Goal: Task Accomplishment & Management: Complete application form

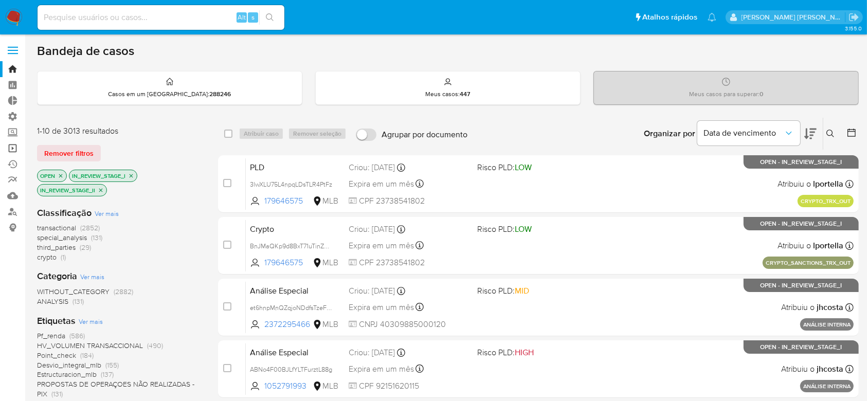
click at [16, 150] on link "Operações em massa" at bounding box center [61, 148] width 122 height 16
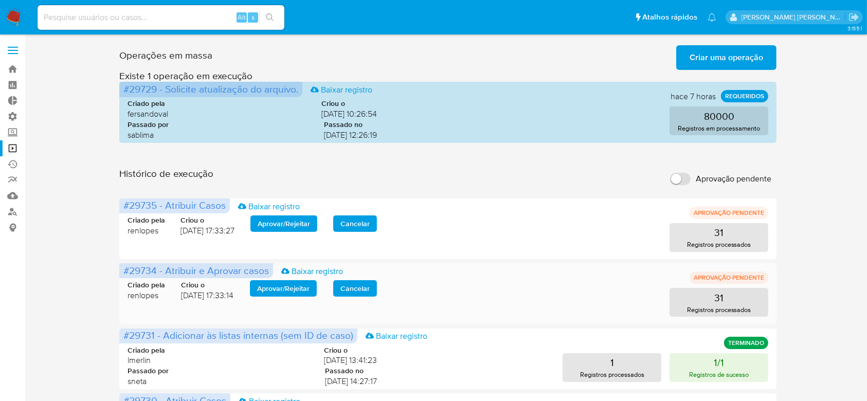
click at [280, 287] on span "Aprovar / Rejeitar" at bounding box center [283, 288] width 52 height 14
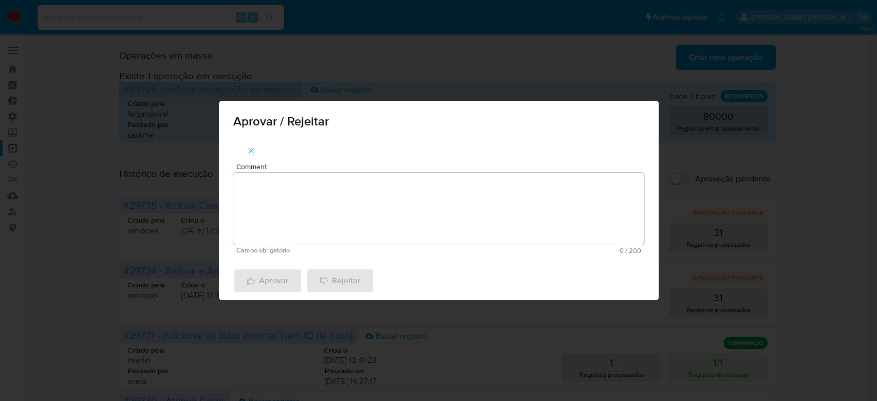
click at [308, 217] on textarea "Comment" at bounding box center [438, 209] width 411 height 72
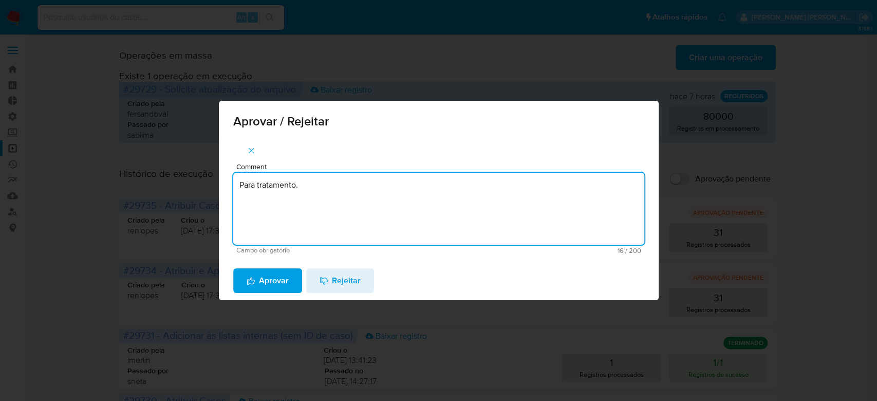
drag, startPoint x: 306, startPoint y: 190, endPoint x: 197, endPoint y: 176, distance: 110.4
click at [197, 176] on div "Aprovar / Rejeitar Comment Para tratamento. Campo obrigatório 16 / 200 184 cara…" at bounding box center [438, 200] width 877 height 401
click at [259, 210] on textarea "Para tratamento." at bounding box center [438, 209] width 411 height 72
type textarea "Para tratamento."
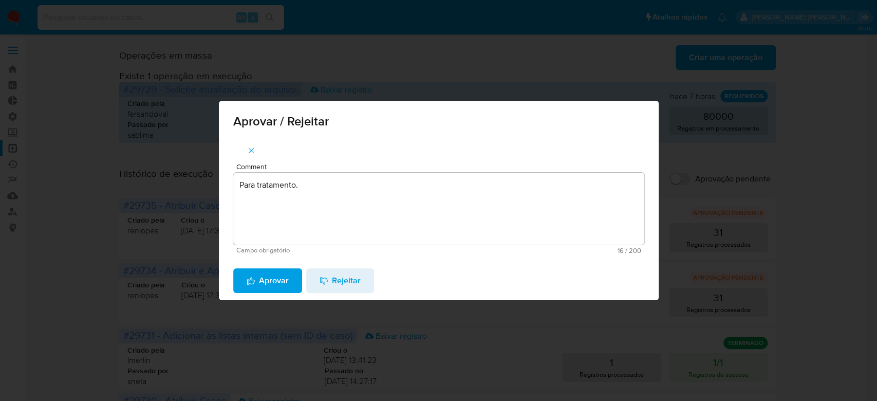
click at [260, 274] on span "Aprovar" at bounding box center [268, 280] width 42 height 23
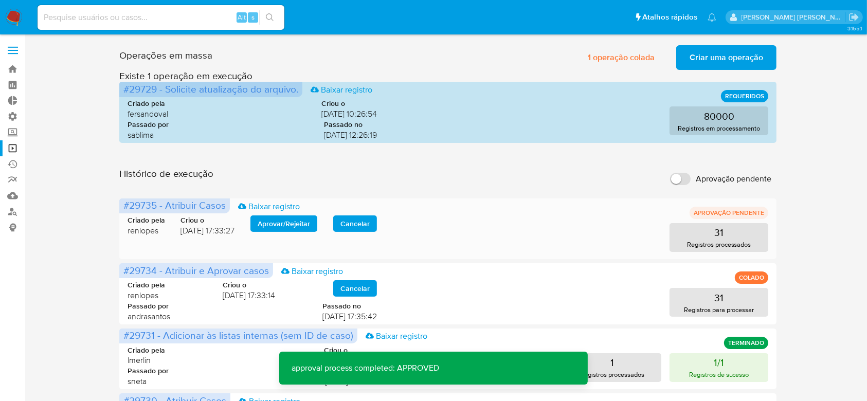
click at [273, 224] on span "Aprovar / Rejeitar" at bounding box center [283, 223] width 52 height 14
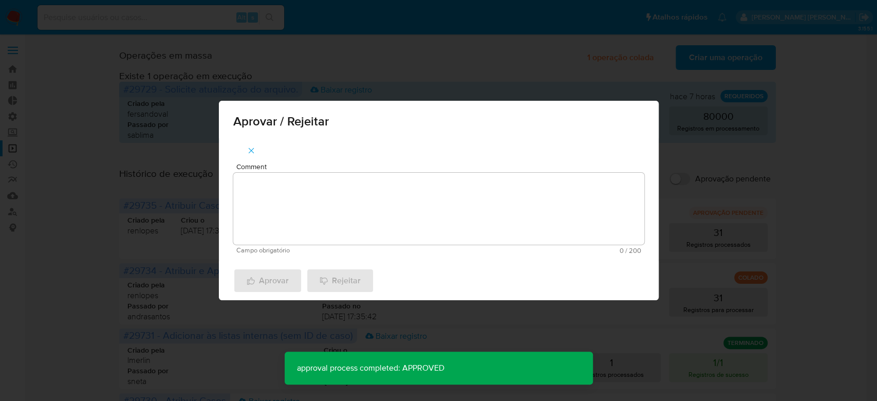
click at [263, 230] on textarea "Comment" at bounding box center [438, 209] width 411 height 72
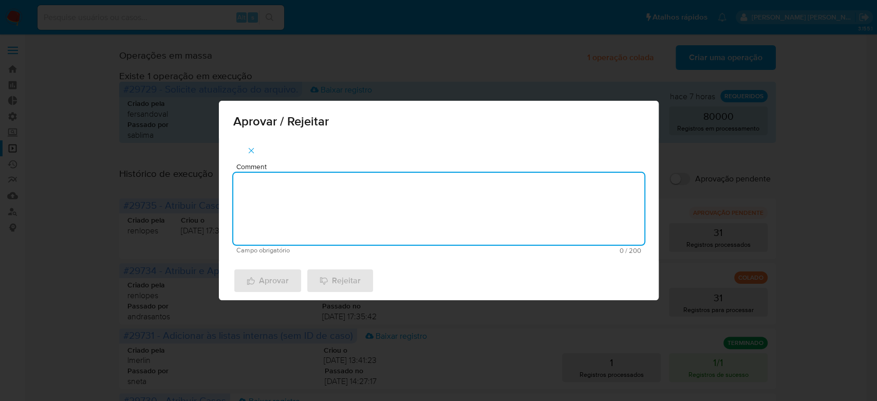
paste textarea "Para tratamento."
type textarea "Para tratamento."
click at [264, 284] on span "Aprovar" at bounding box center [268, 280] width 42 height 23
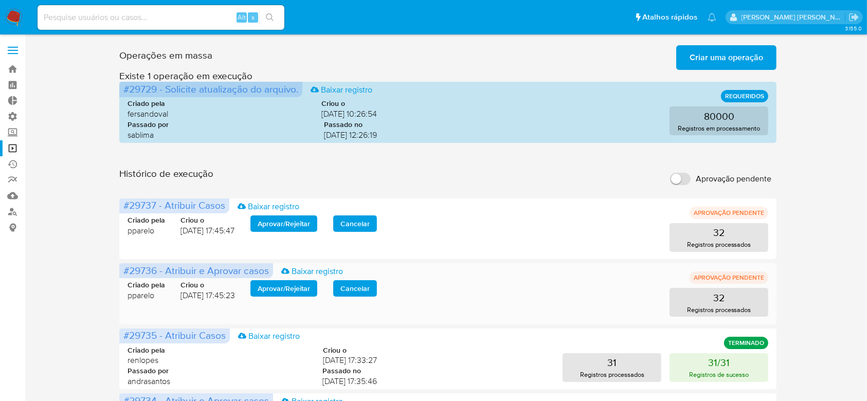
click at [291, 292] on span "Aprovar / Rejeitar" at bounding box center [283, 288] width 52 height 14
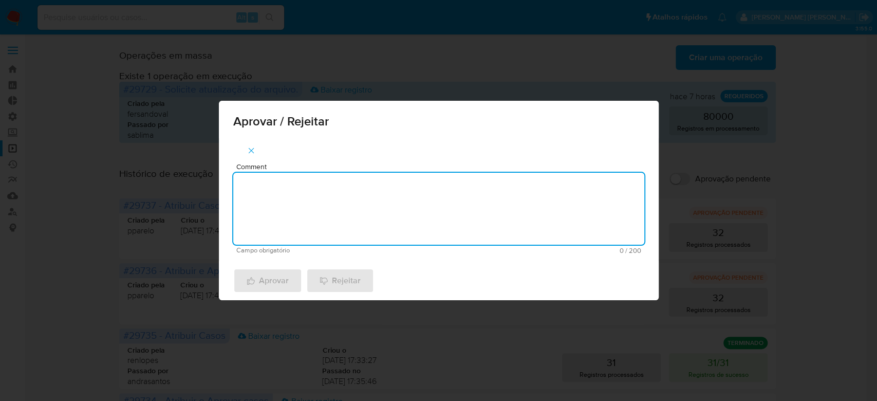
click at [303, 212] on textarea "Comment" at bounding box center [438, 209] width 411 height 72
drag, startPoint x: 315, startPoint y: 190, endPoint x: 173, endPoint y: 167, distance: 143.2
click at [144, 158] on div "Aprovar / Rejeitar Comment Para tratamento. Campo obrigatório 16 / 200 184 cara…" at bounding box center [438, 200] width 877 height 401
click at [294, 220] on textarea "Para tratamento." at bounding box center [438, 209] width 411 height 72
type textarea "Para tratamento."
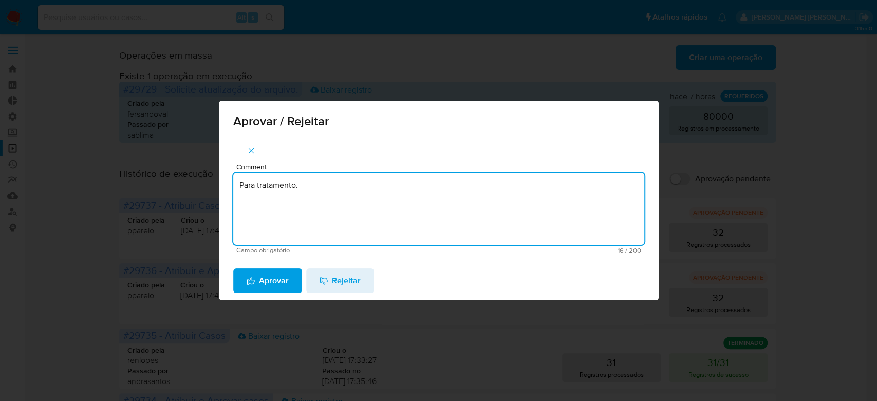
click at [271, 279] on span "Aprovar" at bounding box center [268, 280] width 42 height 23
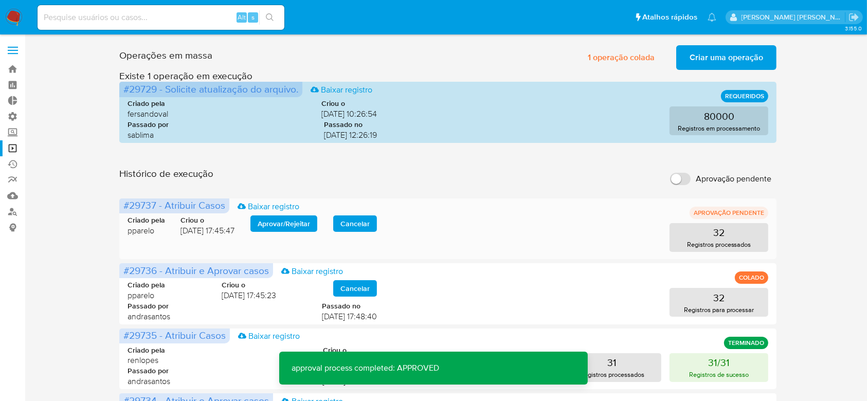
click at [275, 220] on span "Aprovar / Rejeitar" at bounding box center [283, 223] width 52 height 14
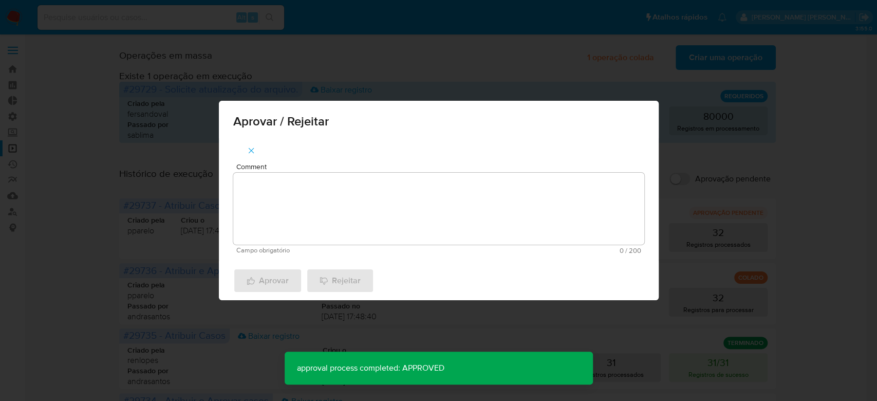
click at [275, 210] on textarea "Comment" at bounding box center [438, 209] width 411 height 72
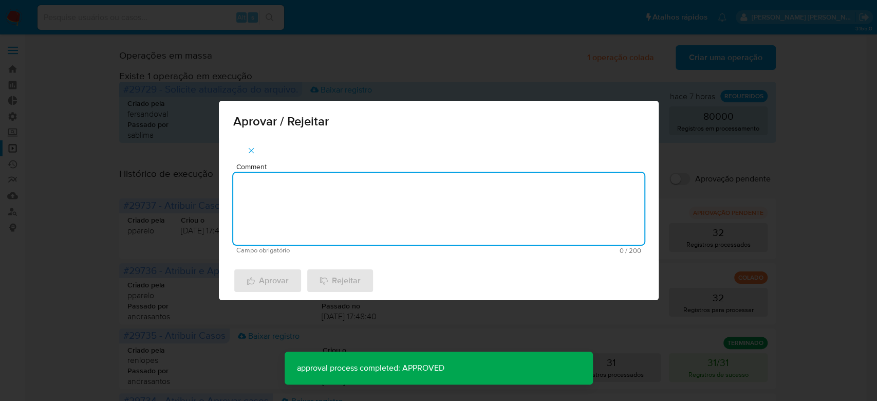
paste textarea "Para tratamento."
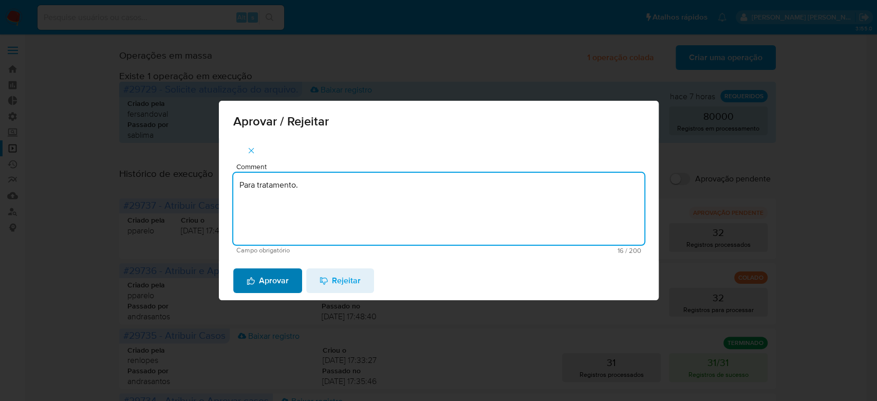
type textarea "Para tratamento."
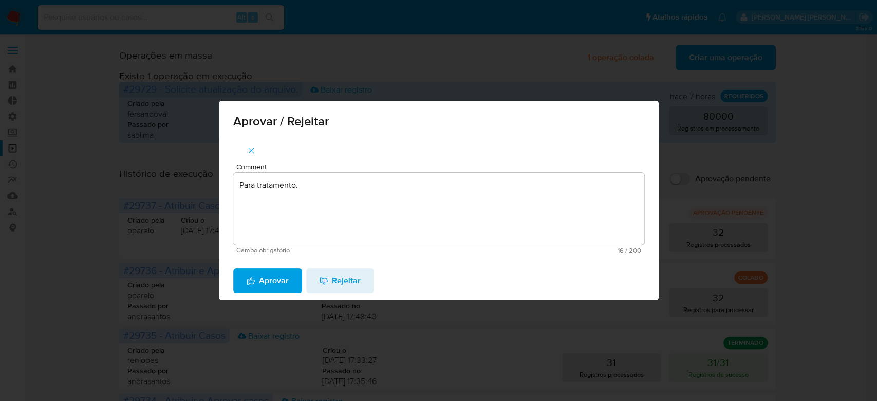
click at [267, 277] on span "Aprovar" at bounding box center [268, 280] width 42 height 23
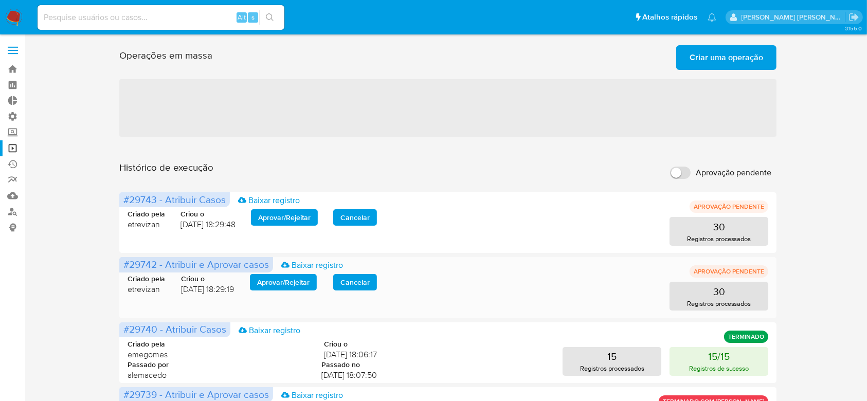
click at [287, 283] on span "Aprovar / Rejeitar" at bounding box center [283, 282] width 52 height 14
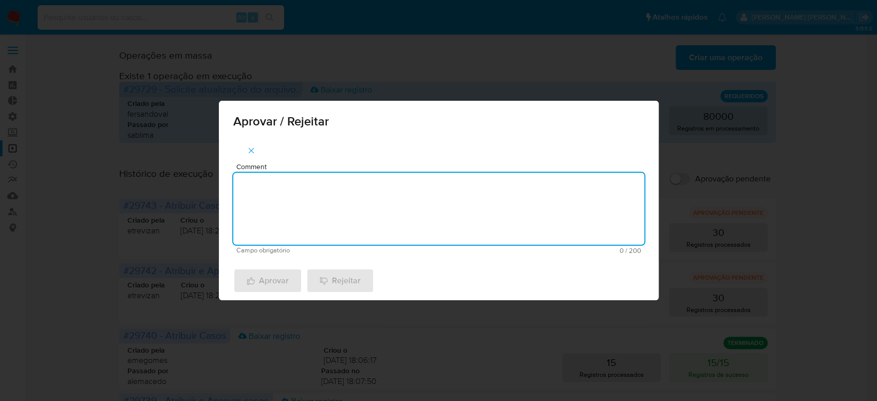
click at [304, 225] on textarea "Comment" at bounding box center [438, 209] width 411 height 72
type textarea "p"
drag, startPoint x: 321, startPoint y: 192, endPoint x: 195, endPoint y: 178, distance: 126.7
click at [195, 178] on div "Aprovar / Rejeitar Comment Para tratamento. Campo obrigatório 16 / 200 184 cara…" at bounding box center [438, 200] width 877 height 401
click at [334, 217] on textarea "Para tratamento." at bounding box center [438, 209] width 411 height 72
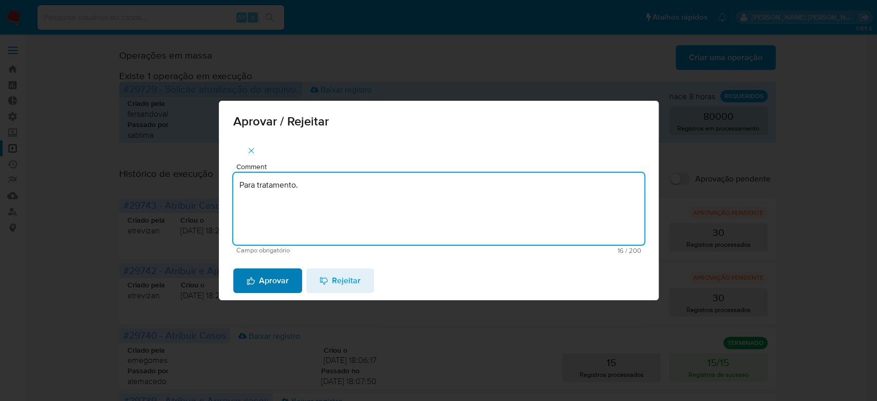
type textarea "Para tratamento."
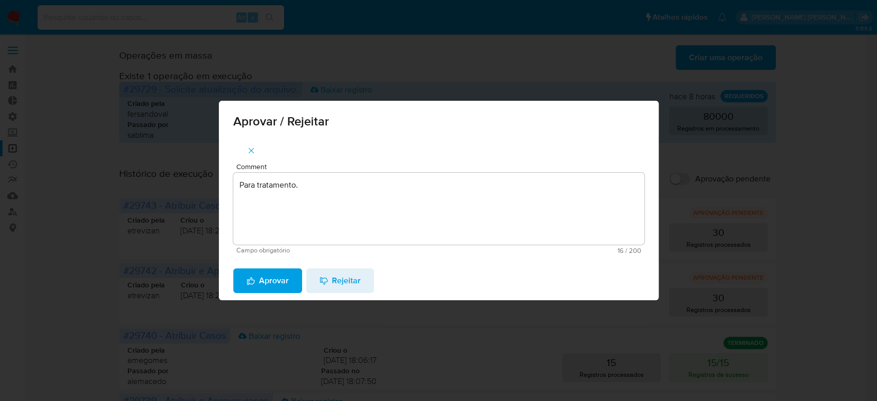
click at [273, 282] on span "Aprovar" at bounding box center [268, 280] width 42 height 23
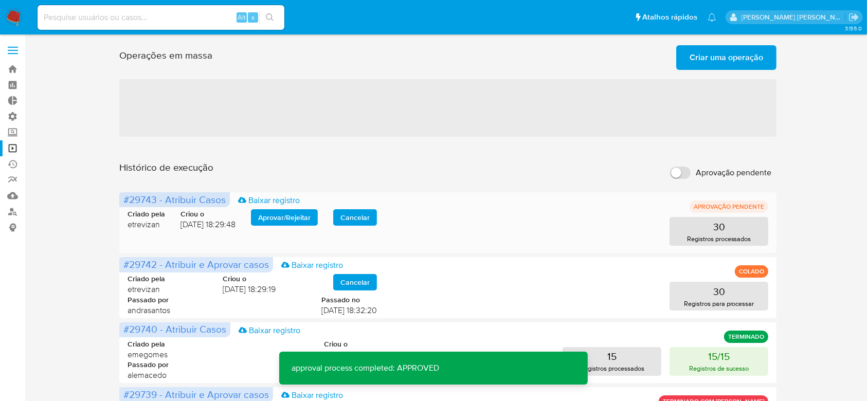
click at [276, 212] on span "Aprovar / Rejeitar" at bounding box center [284, 217] width 52 height 14
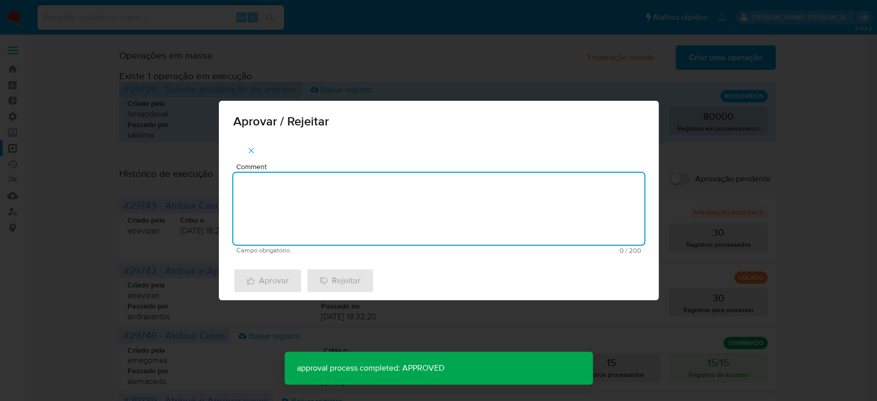
click at [271, 220] on textarea "Comment" at bounding box center [438, 209] width 411 height 72
paste textarea "Para tratamento."
type textarea "Para tratamento."
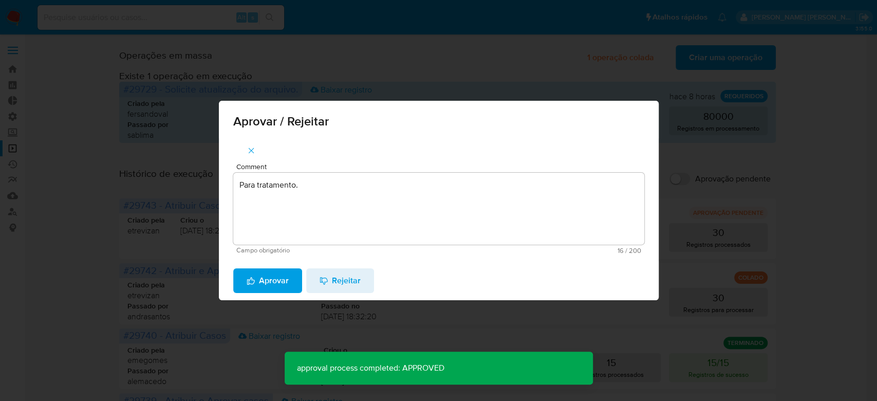
click at [263, 277] on span "Aprovar" at bounding box center [268, 280] width 42 height 23
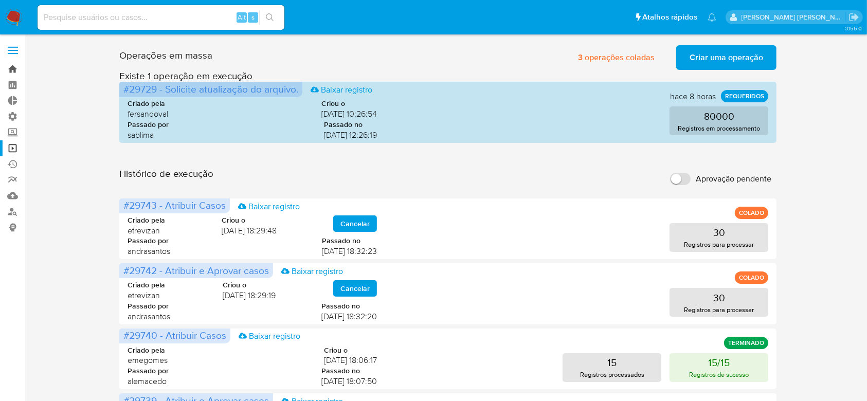
click at [14, 71] on link "Bandeja" at bounding box center [61, 69] width 122 height 16
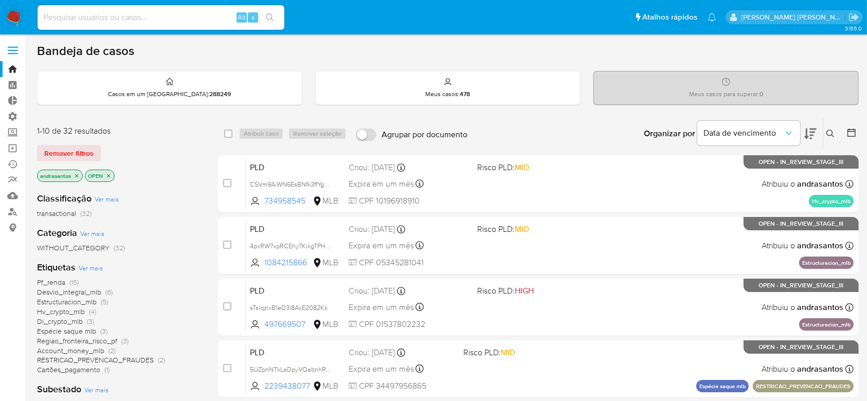
click at [75, 174] on icon "close-filter" at bounding box center [76, 176] width 6 height 6
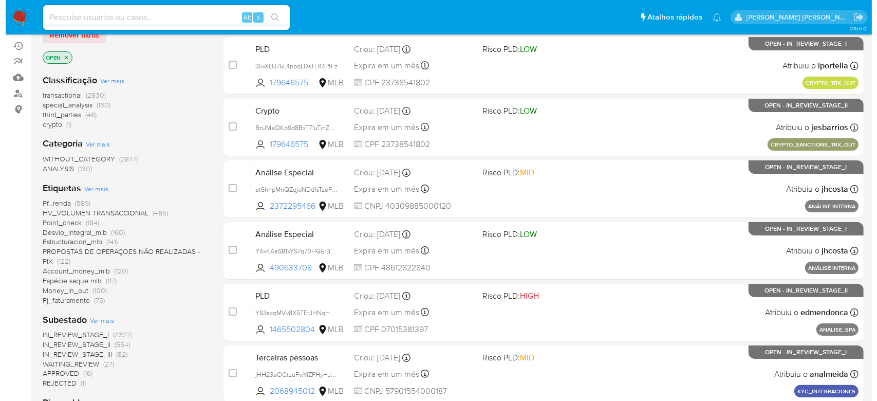
scroll to position [137, 0]
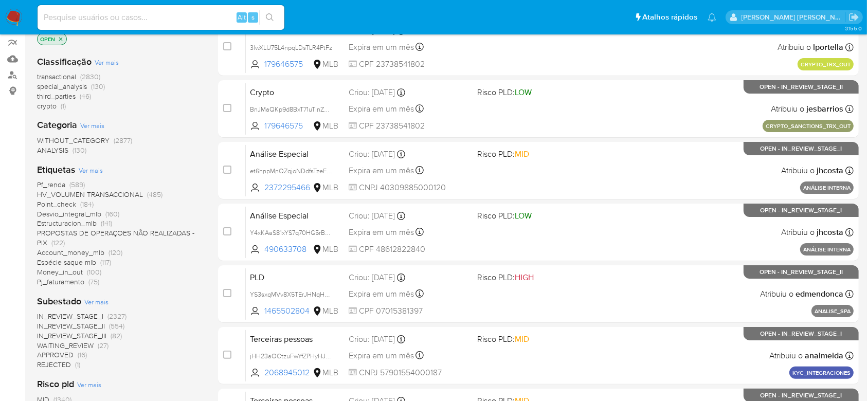
click at [90, 302] on span "Ver mais" at bounding box center [96, 301] width 24 height 9
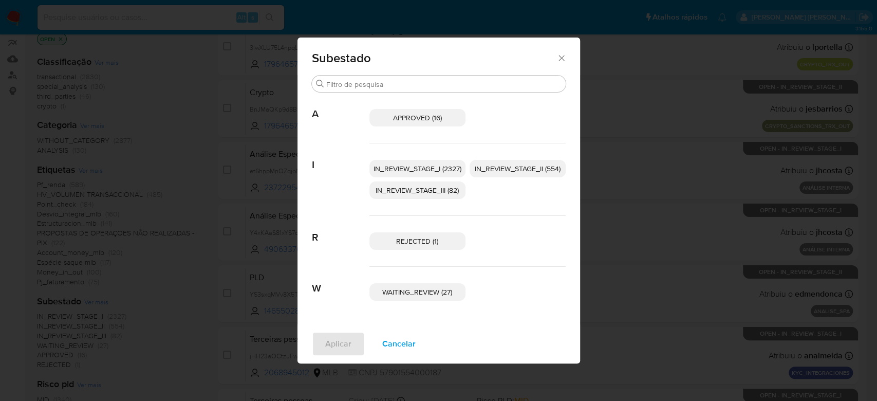
click at [430, 170] on span "IN_REVIEW_STAGE_I (2327)" at bounding box center [418, 168] width 88 height 10
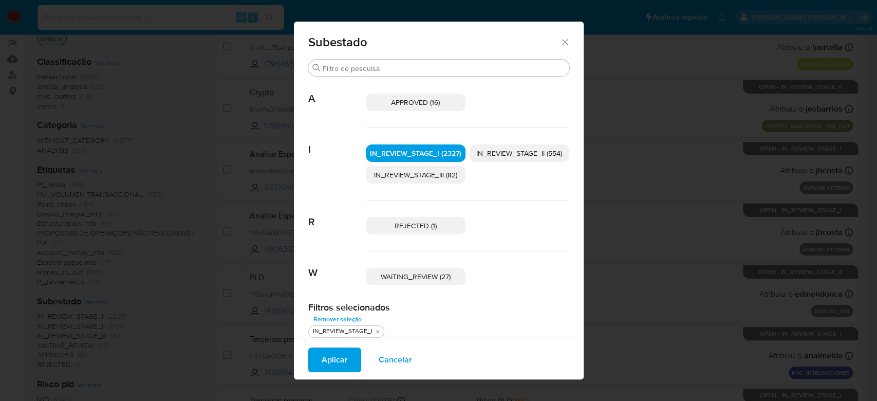
click at [516, 155] on span "IN_REVIEW_STAGE_II (554)" at bounding box center [519, 153] width 86 height 10
click at [322, 358] on span "Aplicar" at bounding box center [335, 359] width 26 height 23
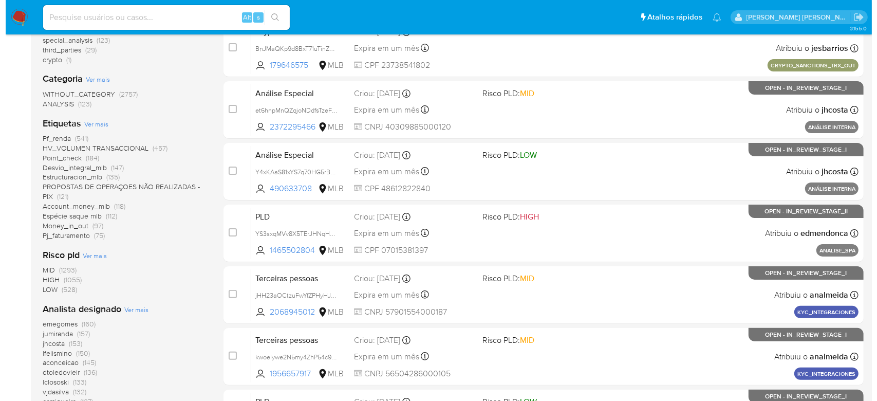
scroll to position [206, 0]
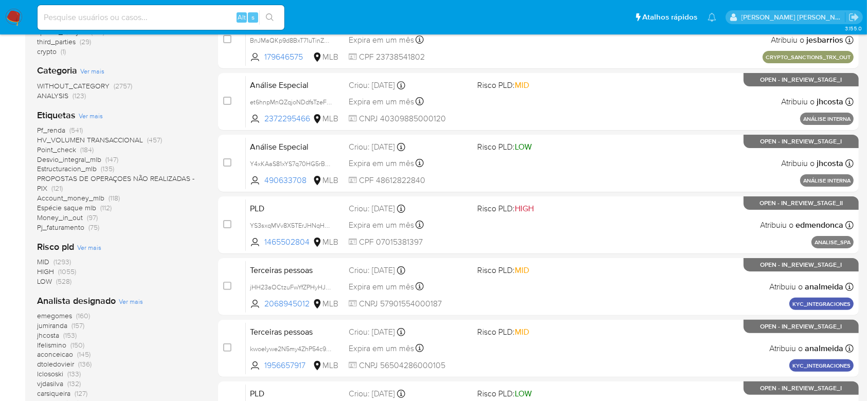
click at [128, 300] on span "Ver mais" at bounding box center [131, 301] width 24 height 9
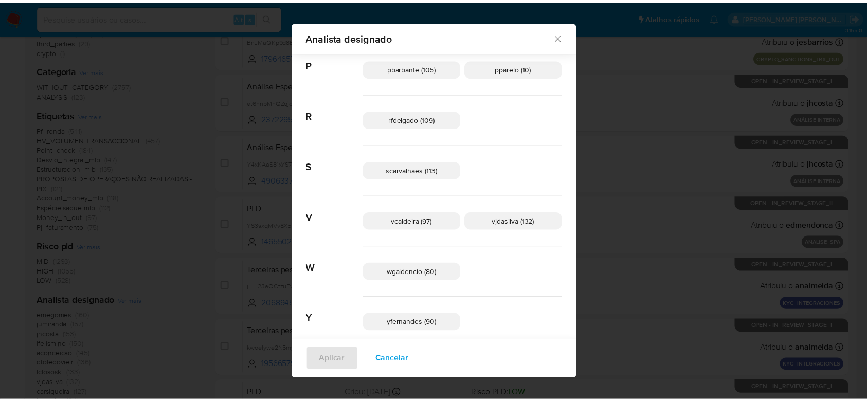
scroll to position [526, 0]
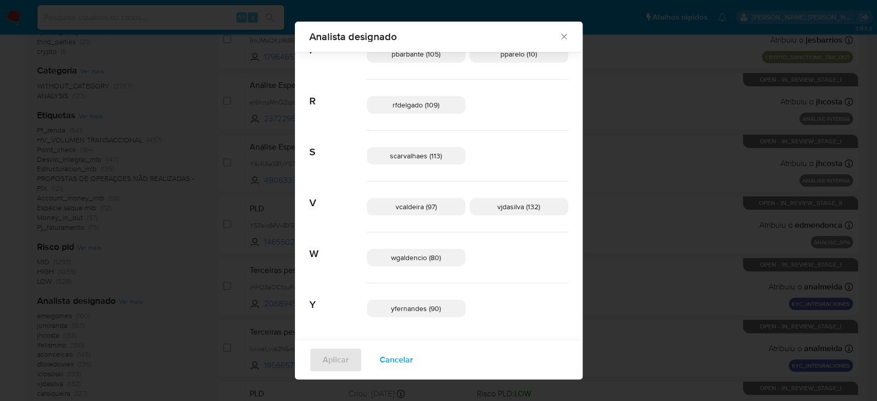
click at [559, 40] on icon "Fechar" at bounding box center [564, 36] width 10 height 10
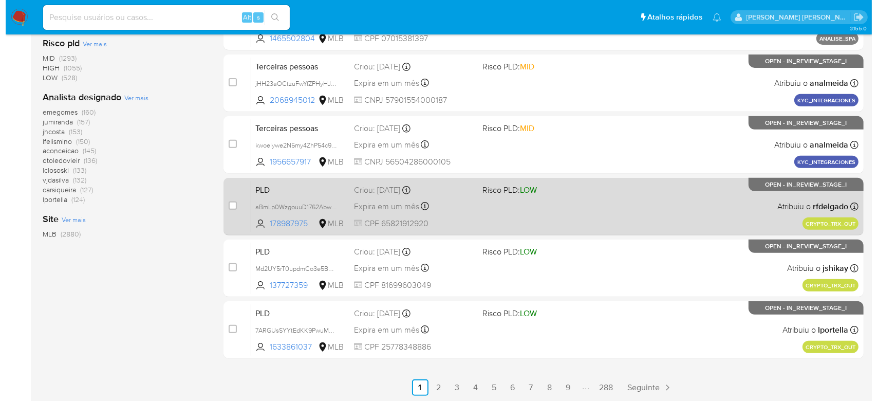
scroll to position [410, 0]
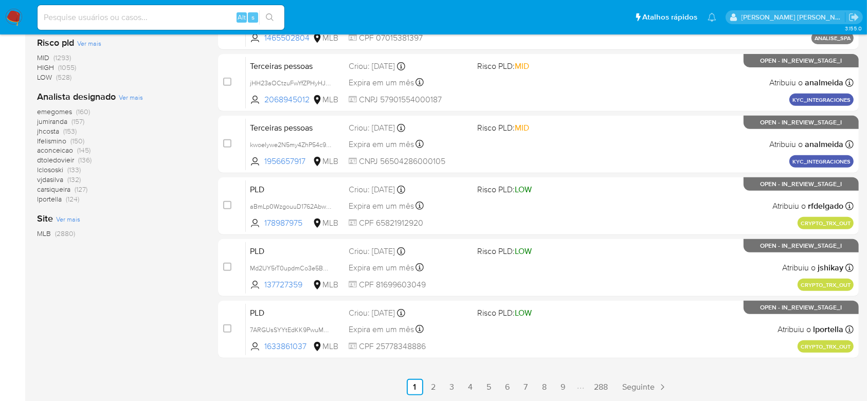
click at [127, 97] on span "Ver mais" at bounding box center [131, 97] width 24 height 9
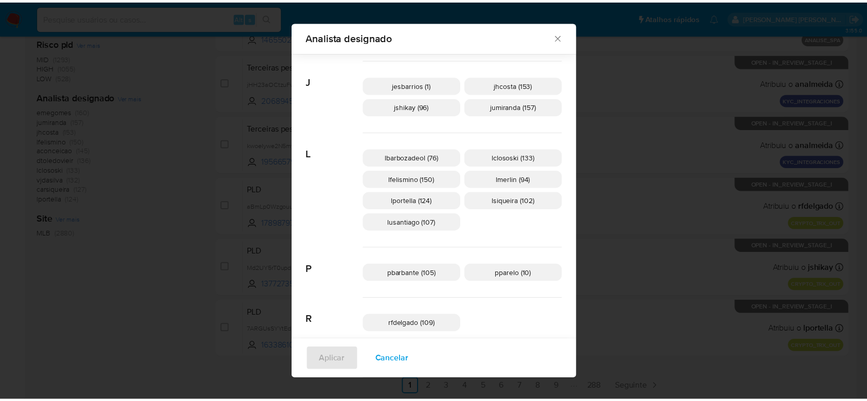
scroll to position [318, 0]
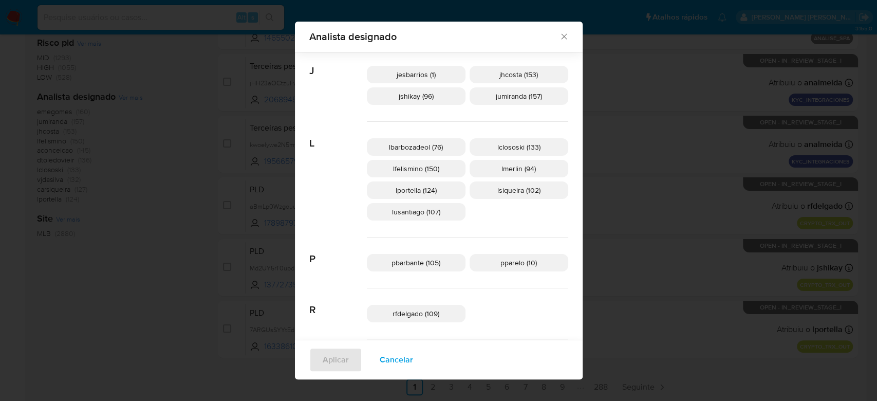
click at [559, 35] on icon "Fechar" at bounding box center [564, 36] width 10 height 10
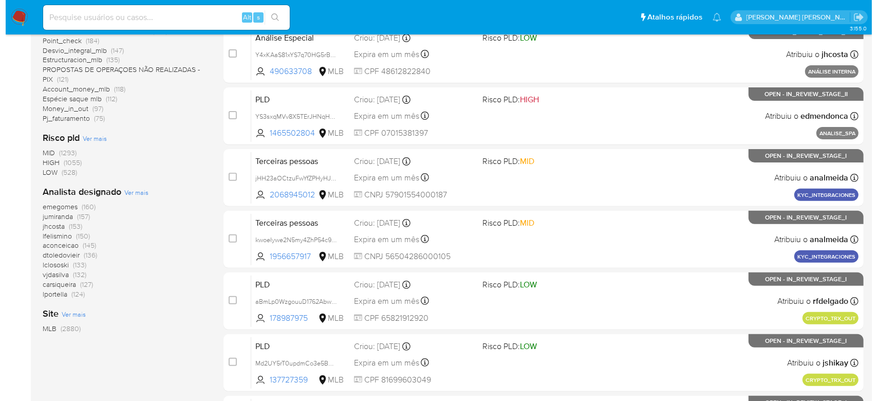
scroll to position [328, 0]
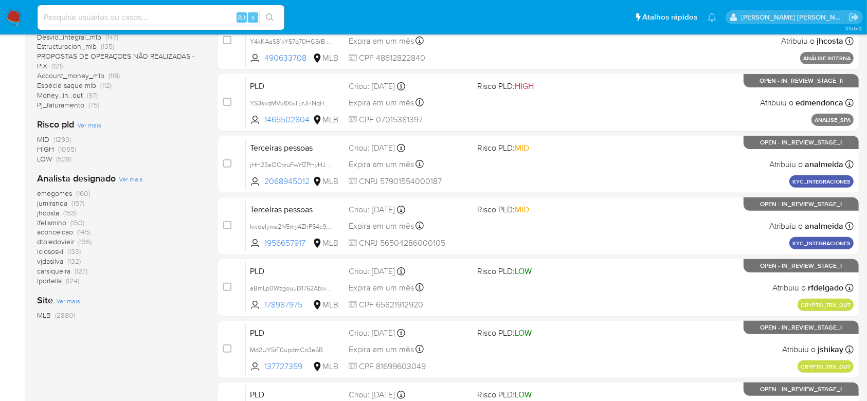
click at [127, 179] on span "Ver mais" at bounding box center [131, 178] width 24 height 9
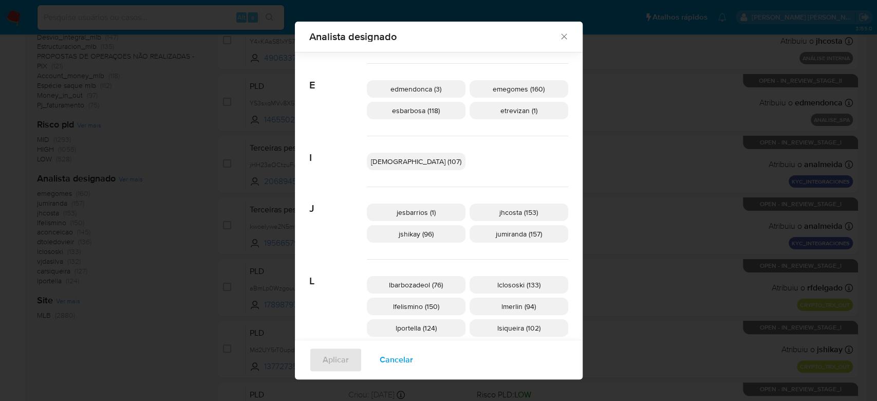
scroll to position [198, 0]
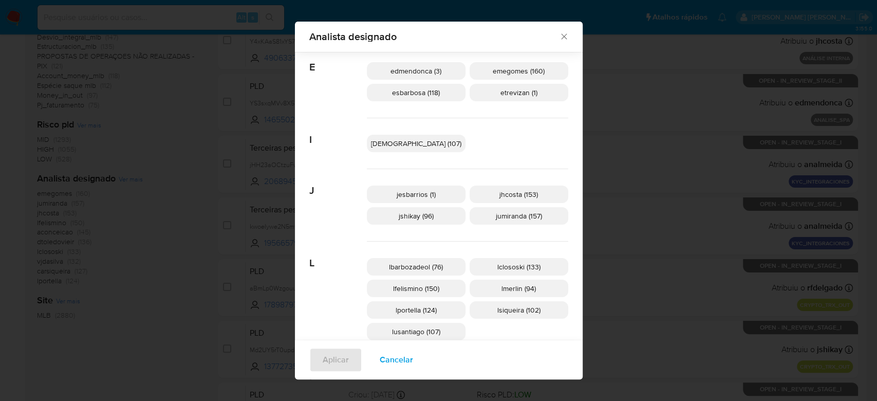
click at [559, 35] on icon "Fechar" at bounding box center [564, 36] width 10 height 10
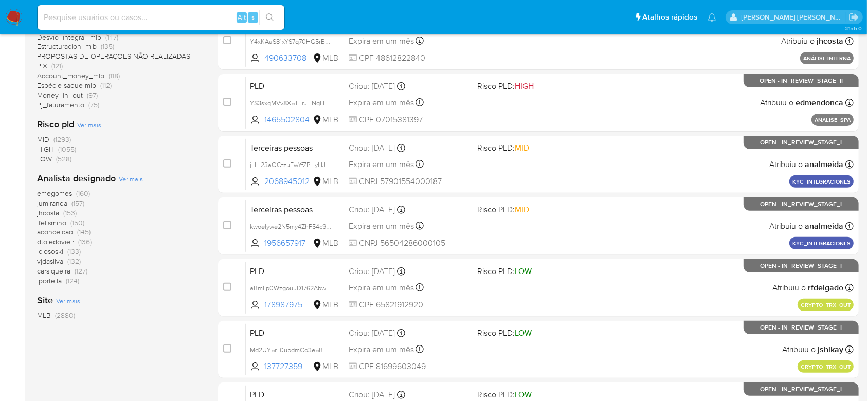
click at [126, 178] on span "Ver mais" at bounding box center [131, 178] width 24 height 9
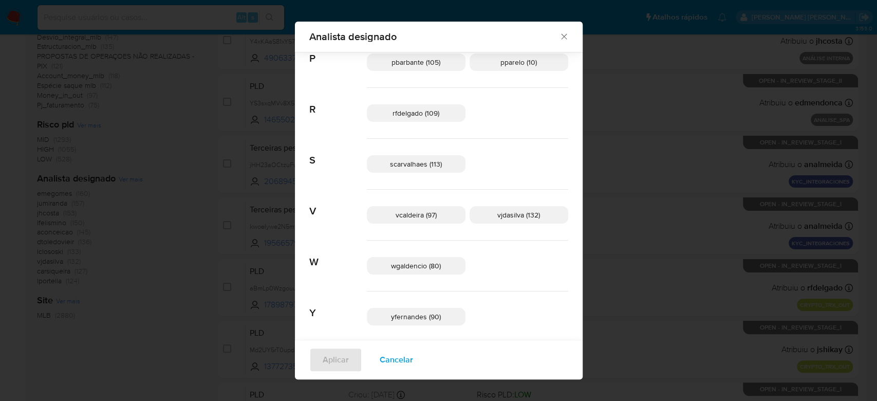
scroll to position [526, 0]
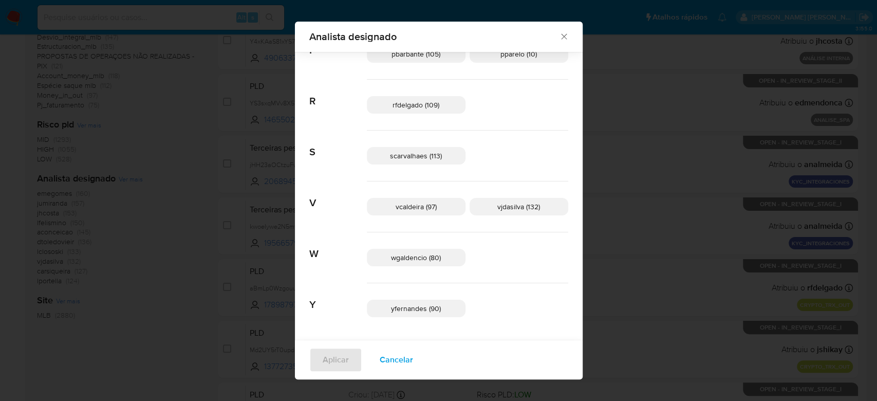
click at [559, 41] on icon "Fechar" at bounding box center [564, 36] width 10 height 10
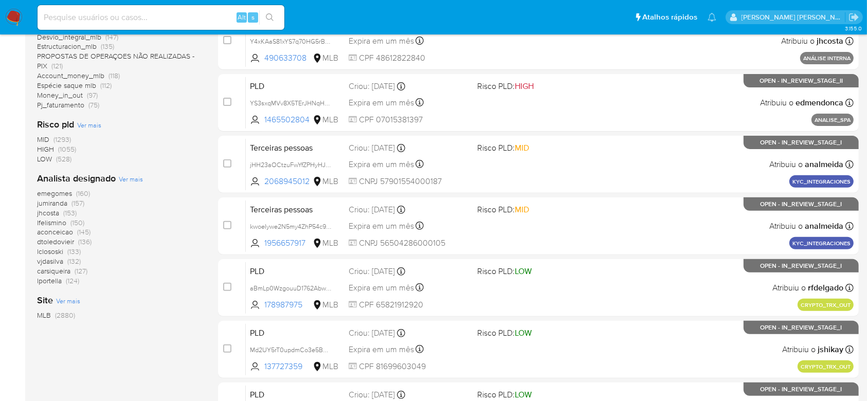
click at [133, 178] on span "Ver mais" at bounding box center [131, 178] width 24 height 9
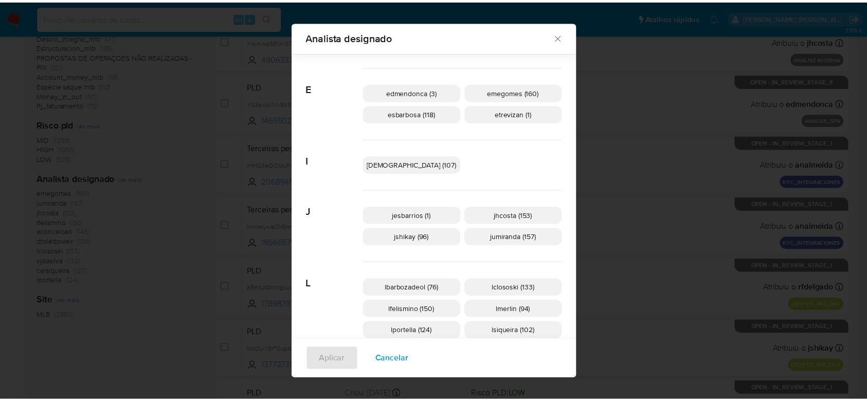
scroll to position [197, 0]
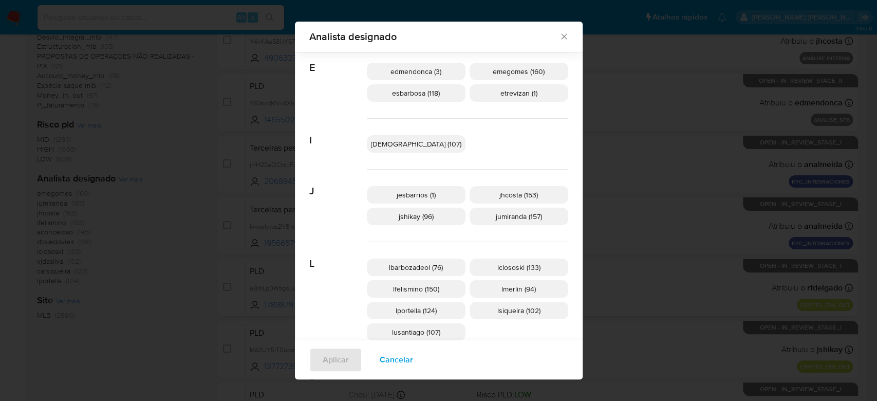
click at [561, 39] on icon "Fechar" at bounding box center [564, 37] width 6 height 6
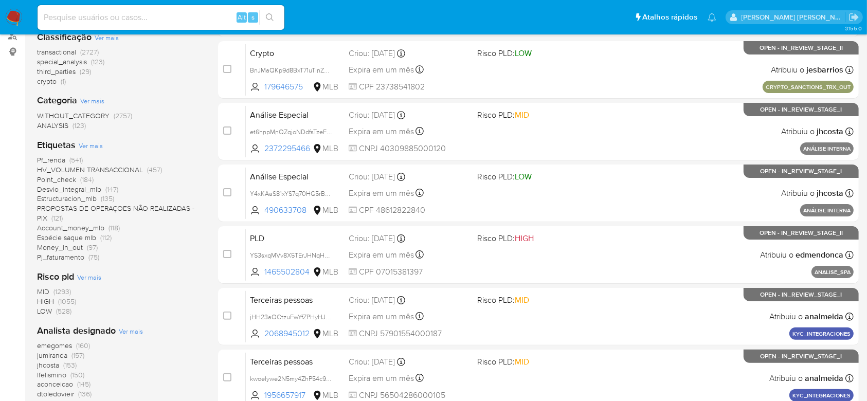
scroll to position [0, 0]
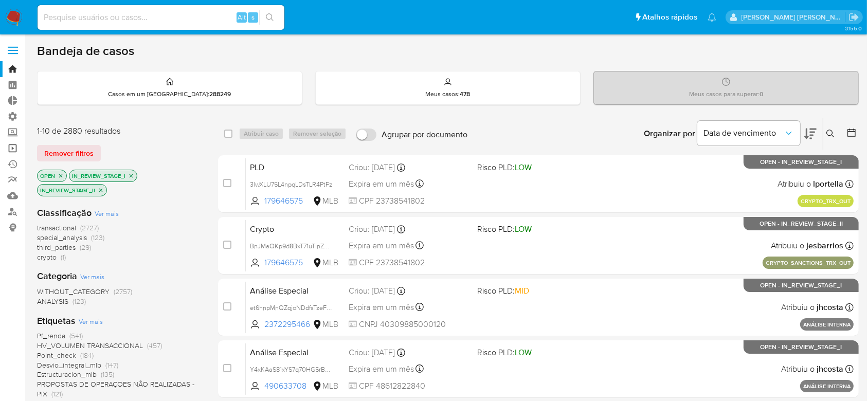
click at [12, 144] on link "Operações em massa" at bounding box center [61, 148] width 122 height 16
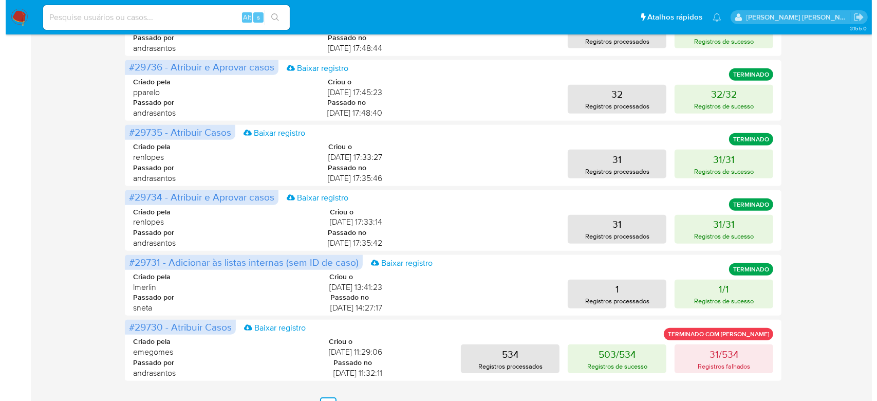
scroll to position [482, 0]
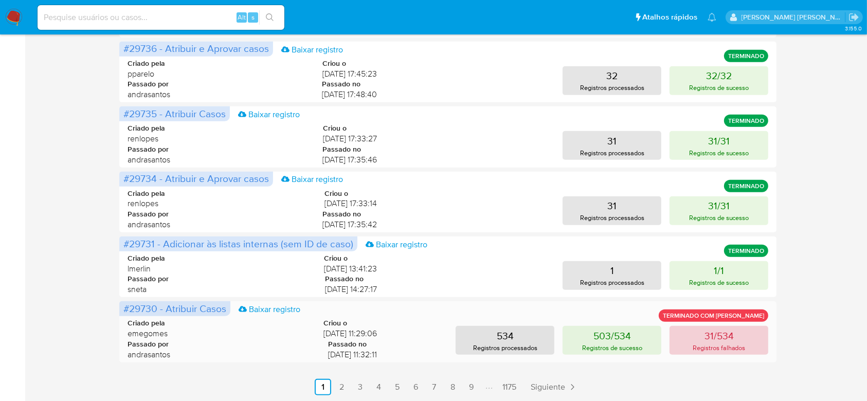
click at [747, 339] on button "31/534 Registros falhados" at bounding box center [718, 340] width 99 height 29
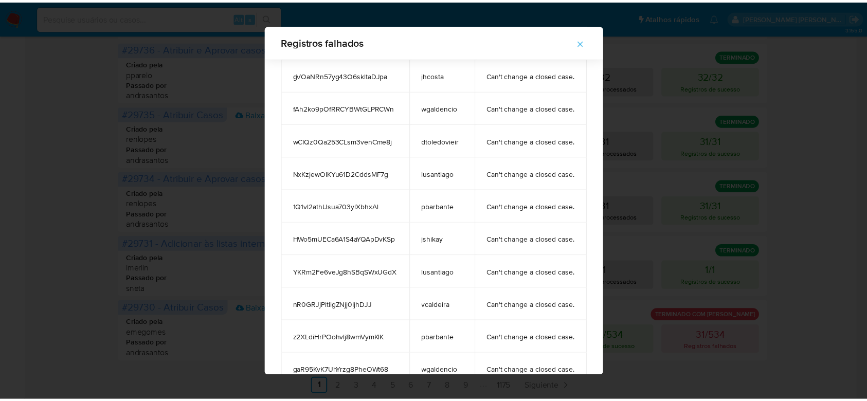
scroll to position [49, 0]
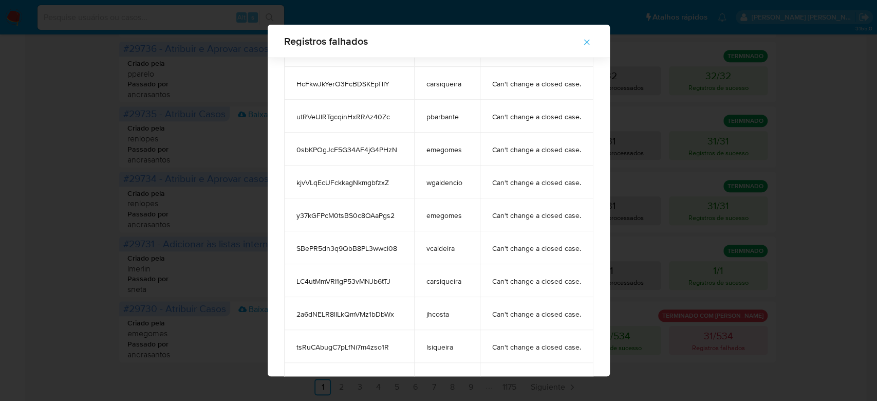
click at [319, 81] on span "HcFkwJkYerO3FcBDSKEpTlIY" at bounding box center [349, 83] width 105 height 9
click at [590, 46] on icon "button" at bounding box center [586, 42] width 9 height 9
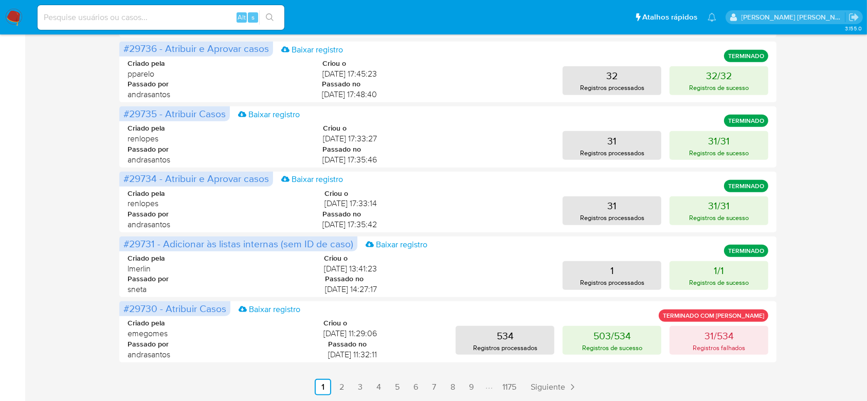
click at [133, 12] on input at bounding box center [161, 17] width 247 height 13
paste input "HcFkwJkYerO3FcBDSKEpTlIY"
type input "HcFkwJkYerO3FcBDSKEpTlIY"
click at [269, 19] on icon "search-icon" at bounding box center [270, 17] width 8 height 8
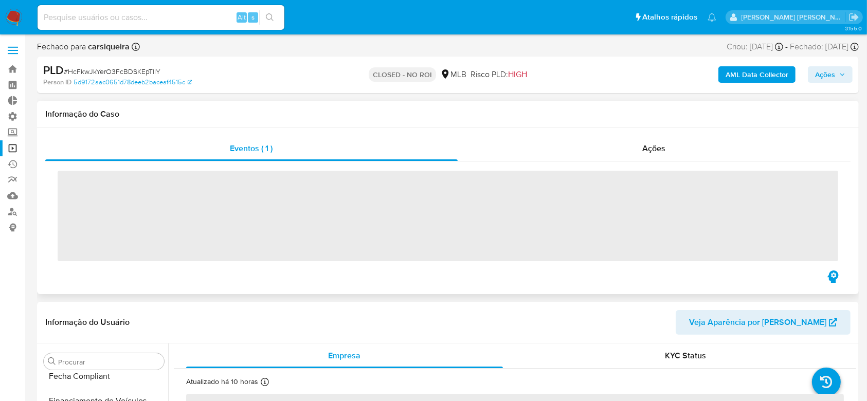
scroll to position [459, 0]
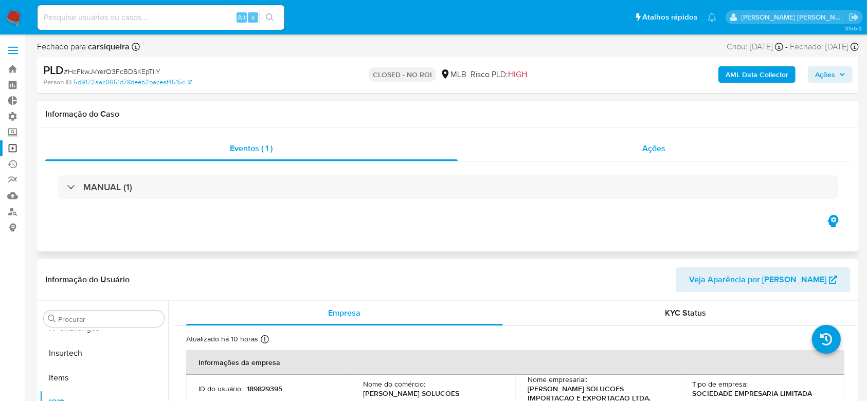
click at [664, 153] on span "Ações" at bounding box center [653, 148] width 23 height 12
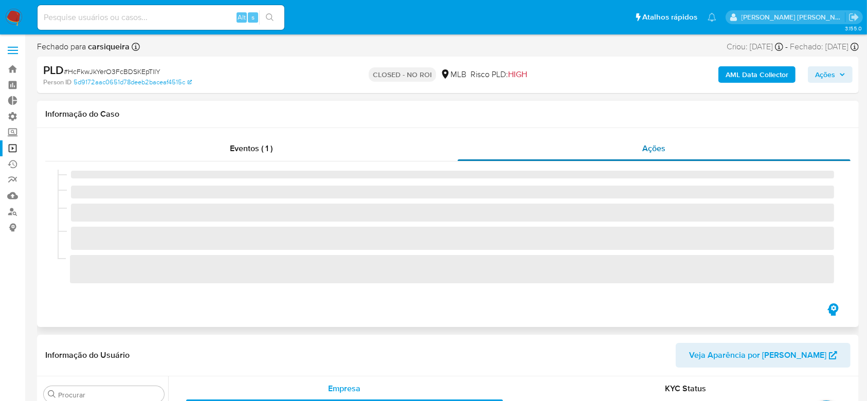
select select "10"
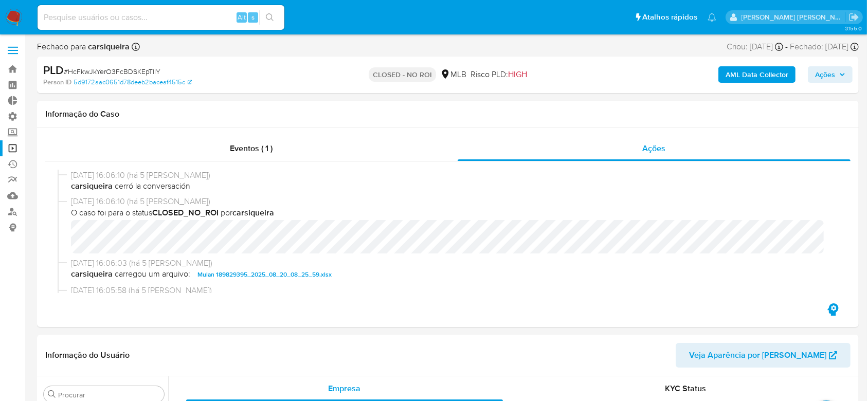
click at [11, 149] on link "Operações em massa" at bounding box center [61, 148] width 122 height 16
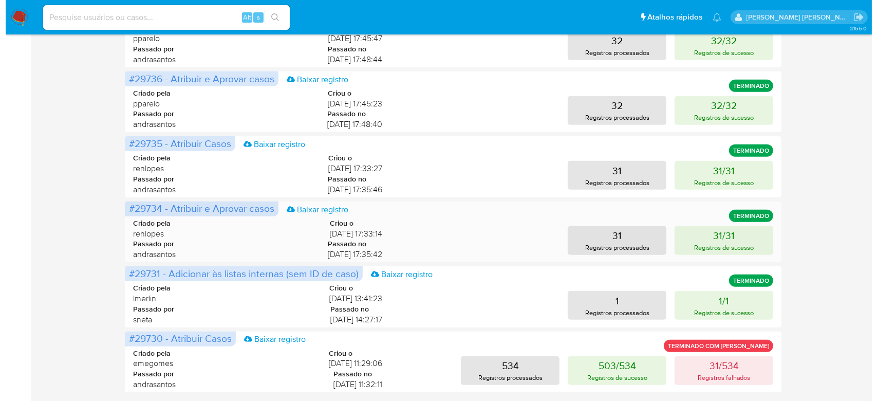
scroll to position [476, 0]
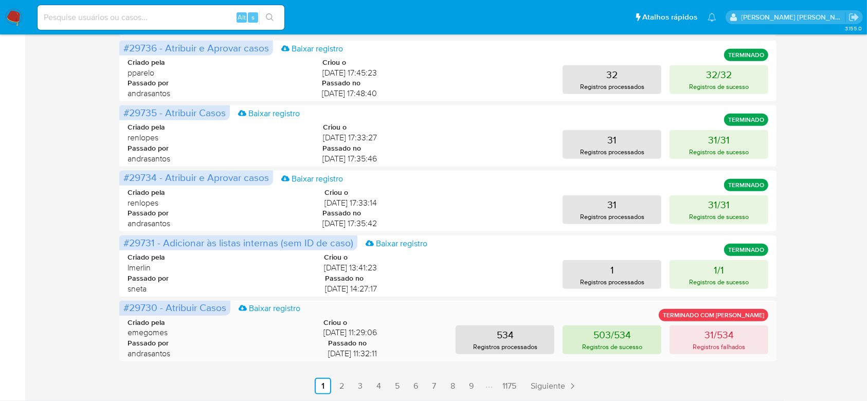
click at [614, 334] on p "503/534" at bounding box center [612, 334] width 38 height 14
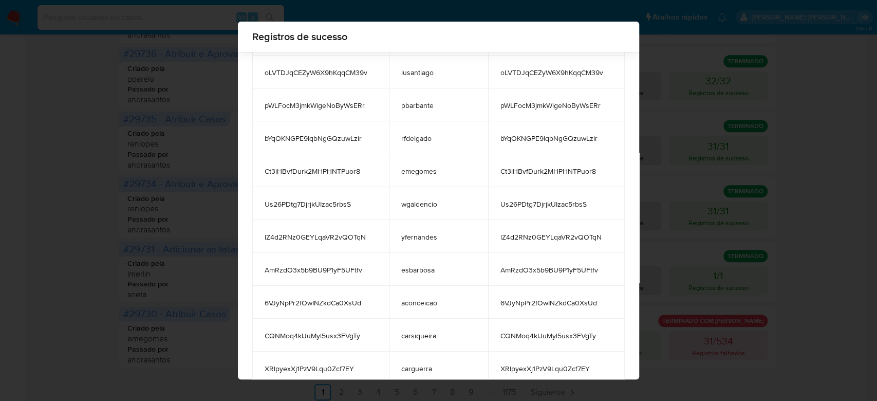
scroll to position [16283, 0]
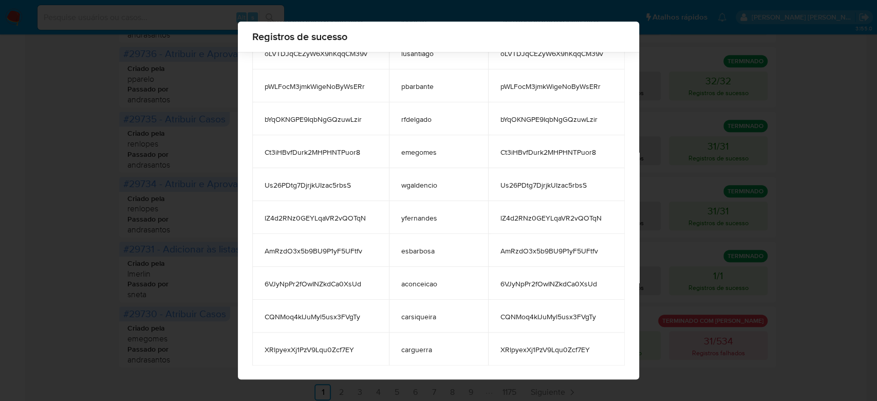
click at [513, 153] on span "Ct3iHBvfDurk2MHPHNTPuor8" at bounding box center [557, 152] width 112 height 9
copy span "Ct3iHBvfDurk2MHPHNTPuor8"
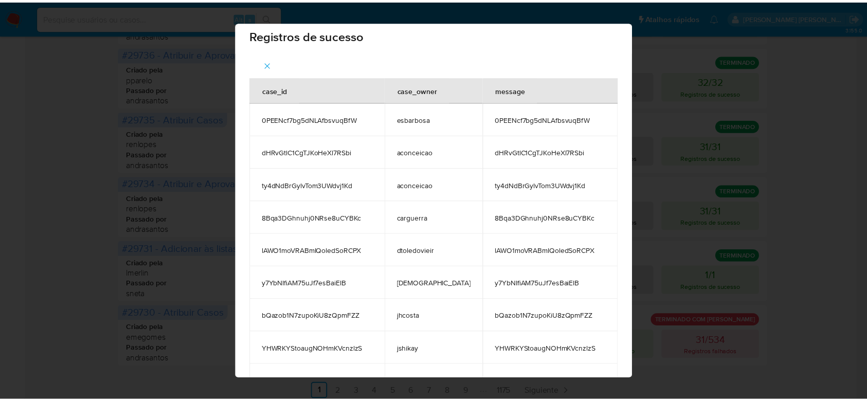
scroll to position [0, 0]
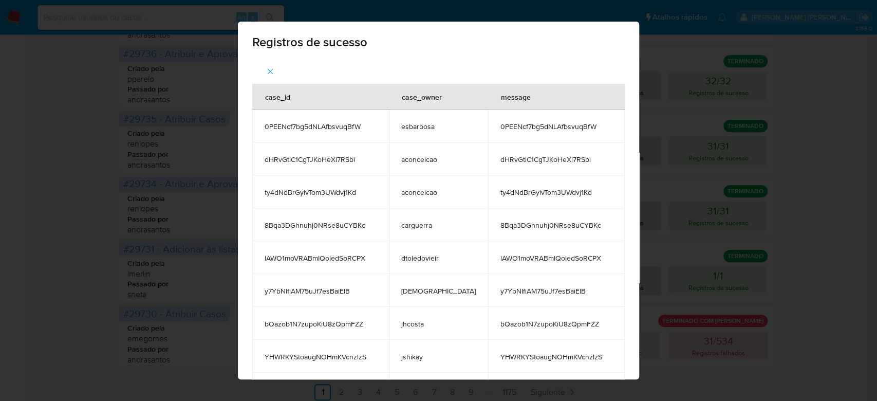
click at [275, 76] on icon "button" at bounding box center [270, 71] width 9 height 9
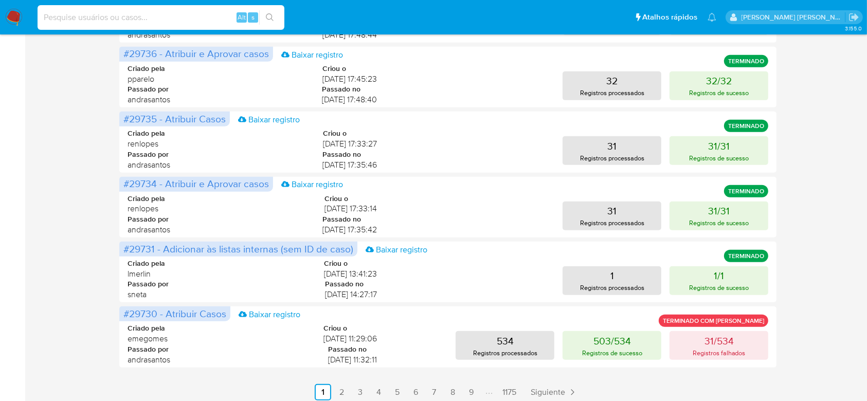
click at [121, 20] on input at bounding box center [161, 17] width 247 height 13
paste input "Ct3iHBvfDurk2MHPHNTPuor8"
type input "Ct3iHBvfDurk2MHPHNTPuor8"
click at [271, 16] on icon "search-icon" at bounding box center [270, 17] width 8 height 8
click at [267, 14] on icon "search-icon" at bounding box center [270, 17] width 8 height 8
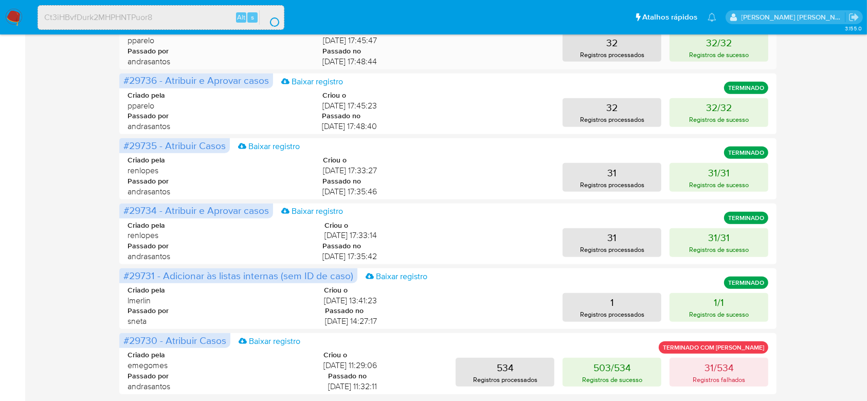
scroll to position [482, 0]
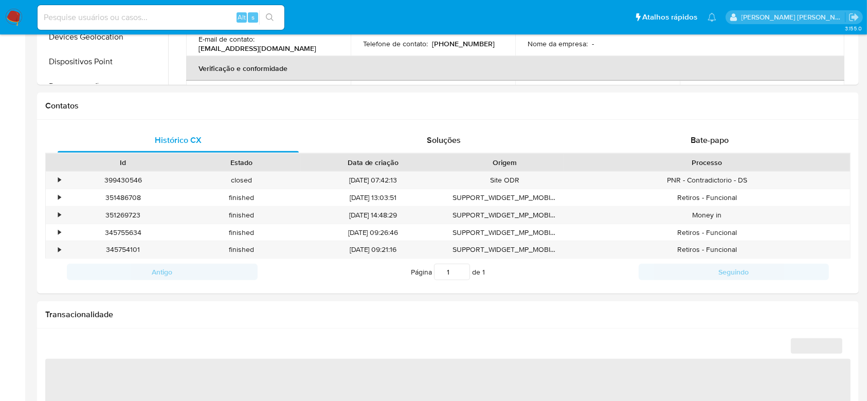
select select "10"
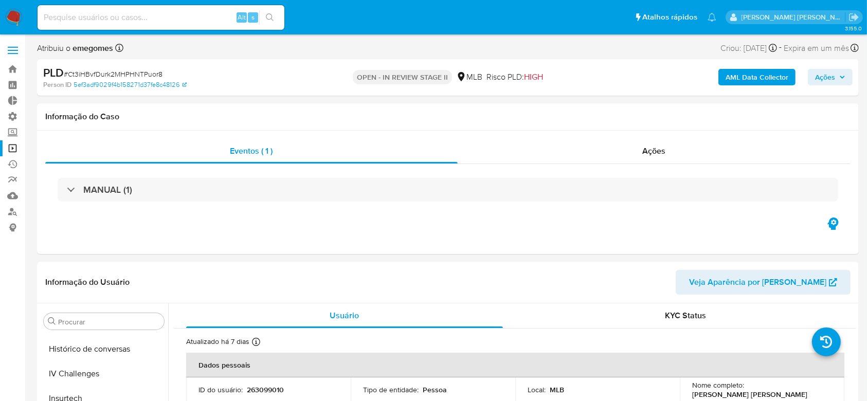
scroll to position [459, 0]
click at [651, 152] on span "Ações" at bounding box center [653, 151] width 23 height 12
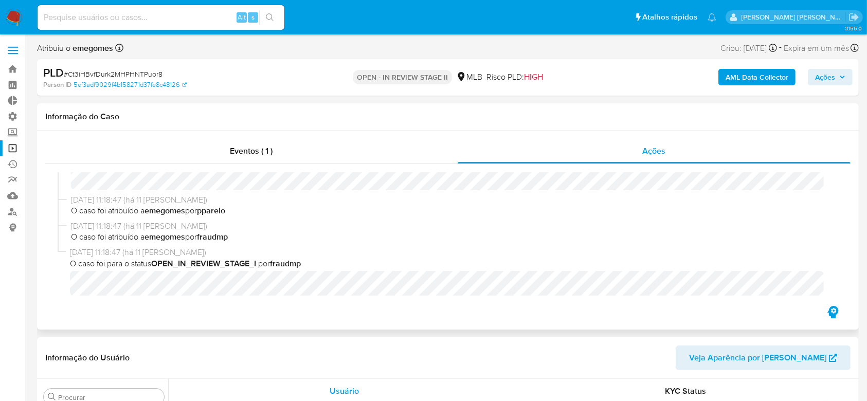
scroll to position [379, 0]
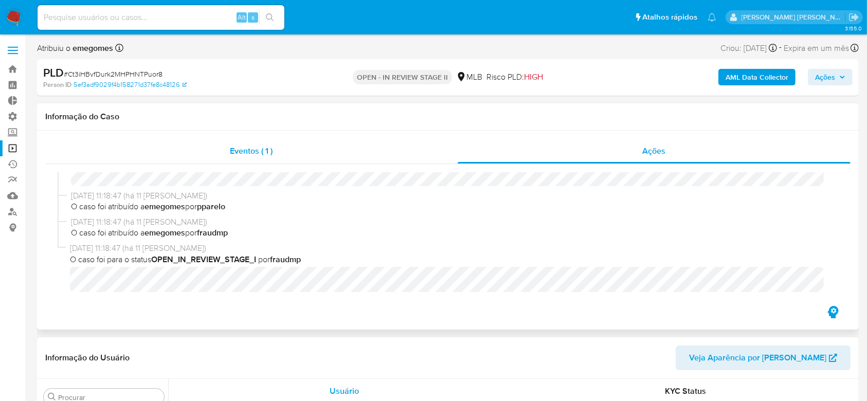
click at [268, 153] on span "Eventos ( 1 )" at bounding box center [251, 151] width 43 height 12
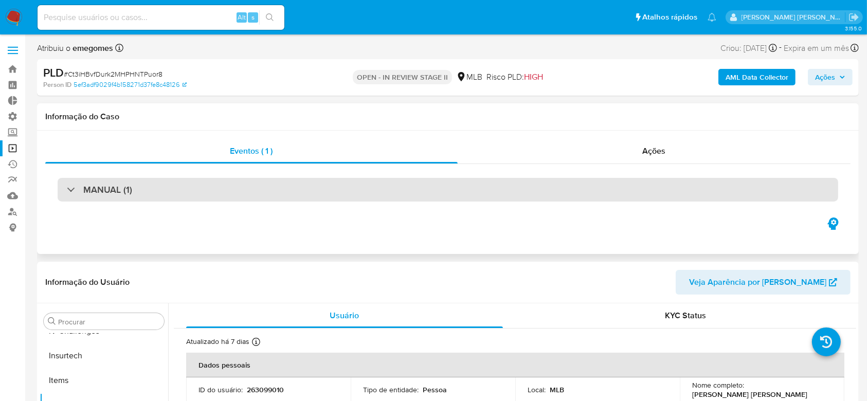
click at [65, 191] on div "MANUAL (1)" at bounding box center [448, 190] width 780 height 24
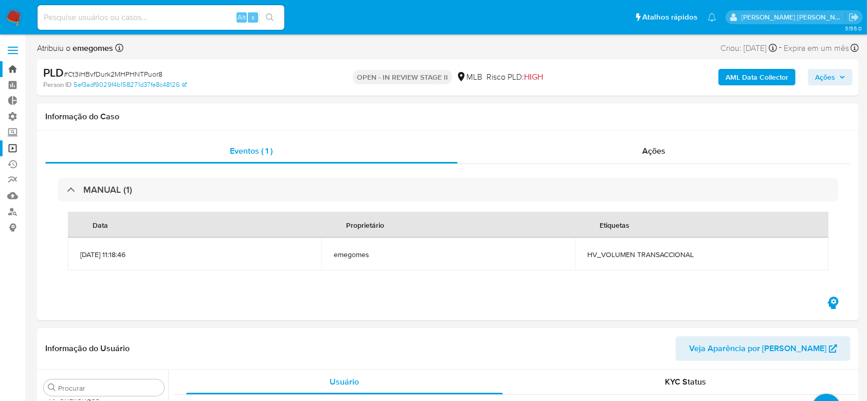
click at [15, 67] on link "Bandeja" at bounding box center [61, 69] width 122 height 16
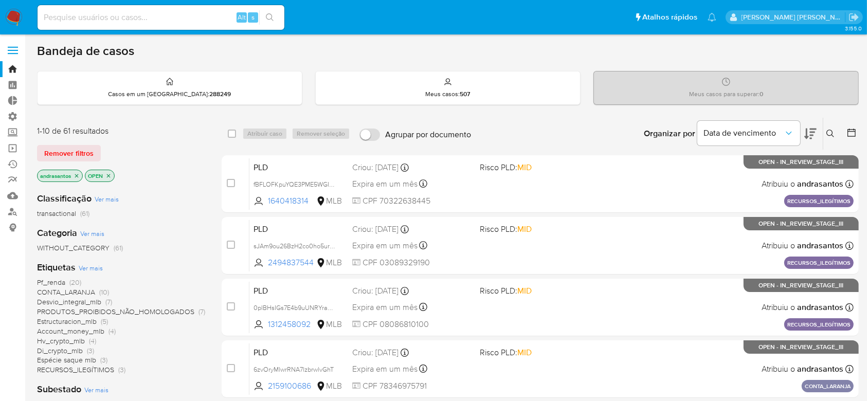
click at [147, 17] on input at bounding box center [161, 17] width 247 height 13
paste input "GVxZjRUwzswdmGh1yagAAhUk"
type input "GVxZjRUwzswdmGh1yagAAhUk"
drag, startPoint x: 267, startPoint y: 14, endPoint x: 250, endPoint y: 17, distance: 17.2
click at [267, 13] on icon "search-icon" at bounding box center [270, 17] width 8 height 8
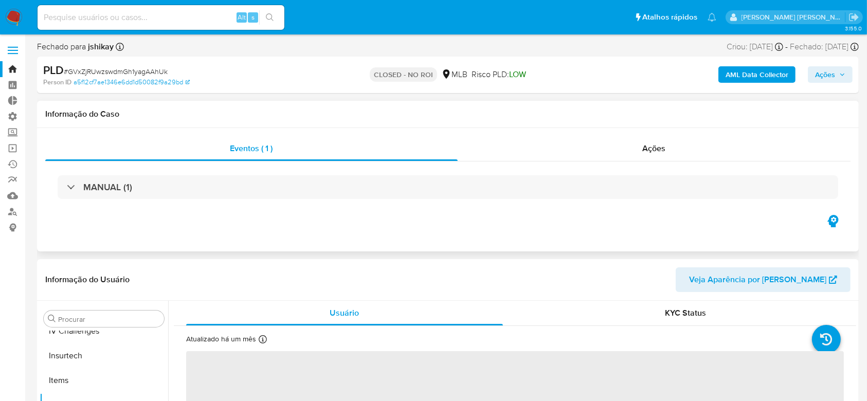
scroll to position [459, 0]
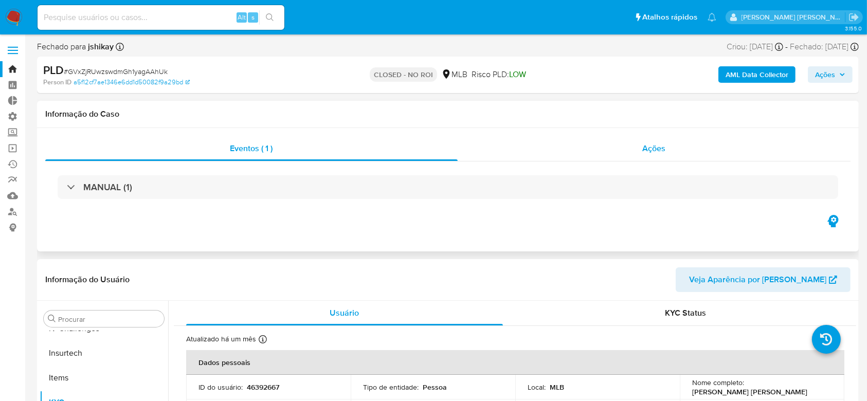
click at [654, 149] on span "Ações" at bounding box center [653, 148] width 23 height 12
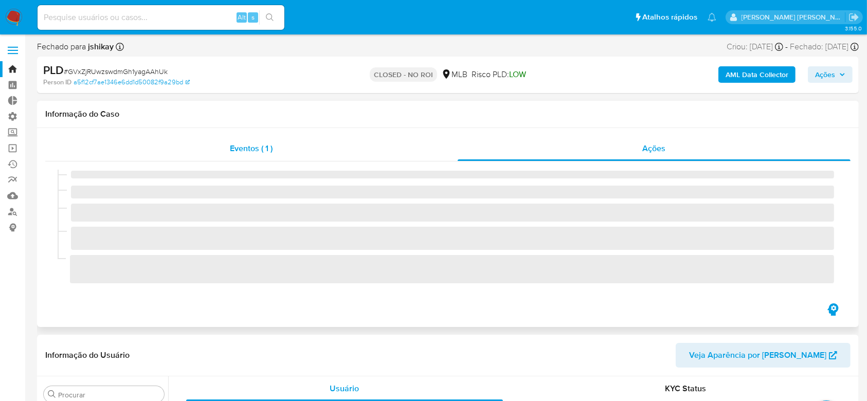
select select "10"
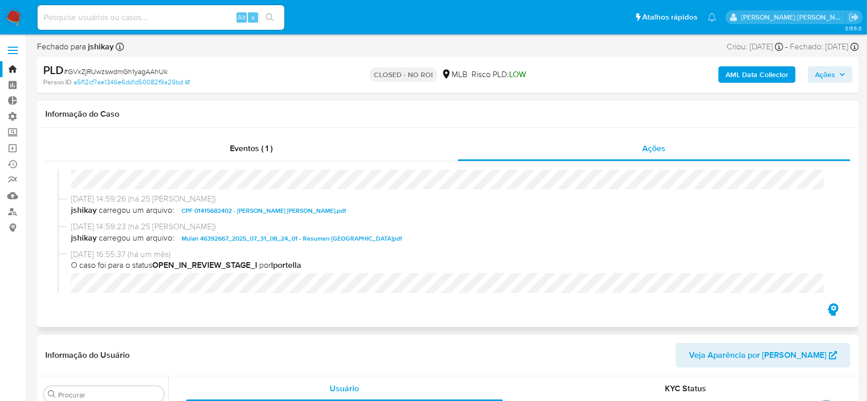
scroll to position [91, 0]
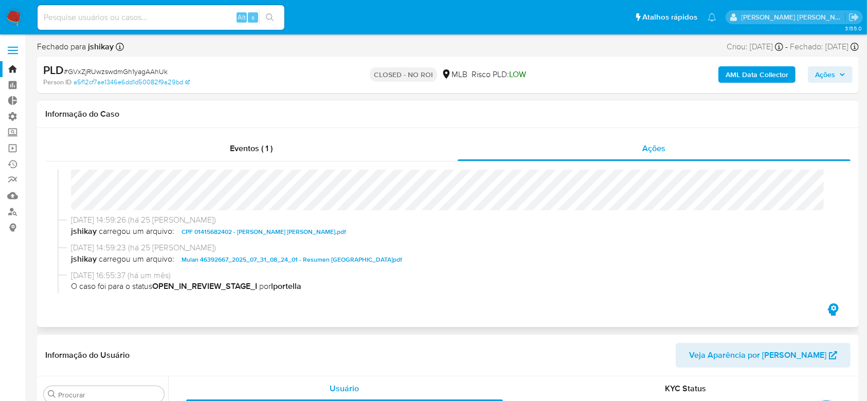
click at [277, 228] on span "CPF 01415682402 - [PERSON_NAME] [PERSON_NAME].pdf" at bounding box center [263, 232] width 164 height 12
click at [91, 13] on input at bounding box center [161, 17] width 247 height 13
paste input "nMyv2lDqM1YLVLMcGbWtYGKz"
type input "nMyv2lDqM1YLVLMcGbWtYGKz"
click at [266, 17] on icon "search-icon" at bounding box center [270, 17] width 8 height 8
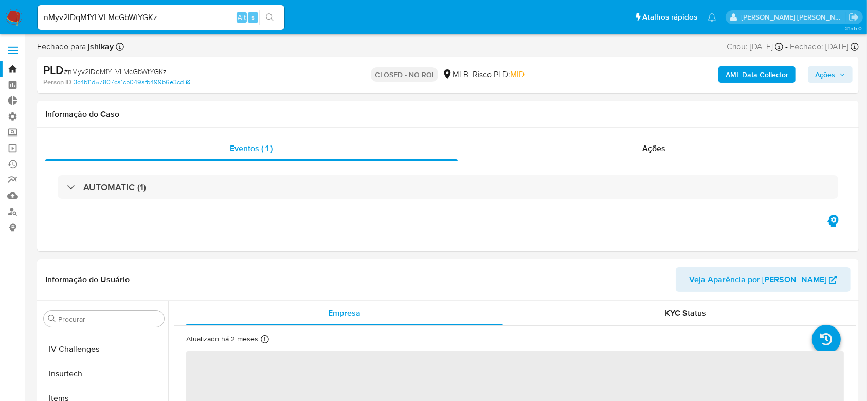
scroll to position [459, 0]
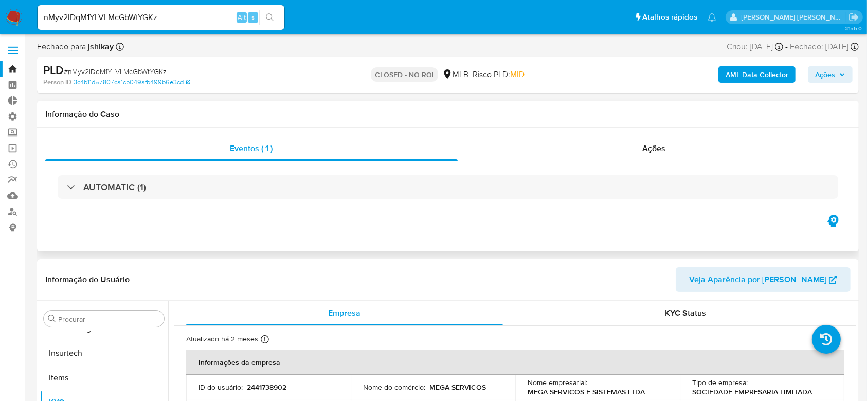
select select "10"
click at [653, 151] on span "Ações" at bounding box center [653, 148] width 23 height 12
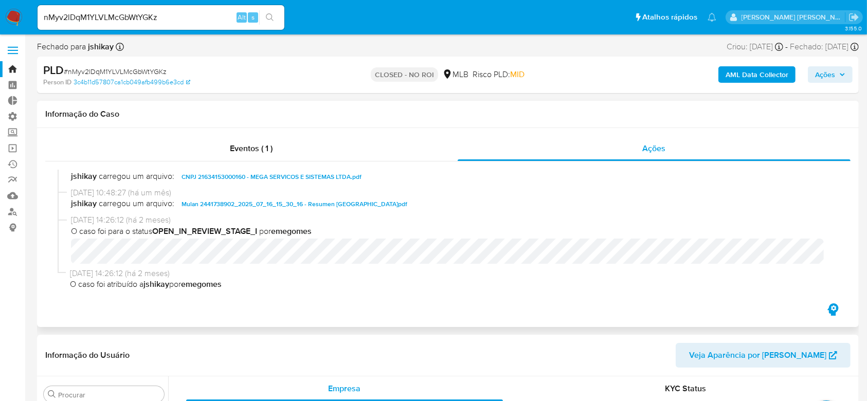
scroll to position [139, 0]
click at [317, 176] on span "CNPJ 21634153000160 - MEGA SERVICOS E SISTEMAS LTDA.pdf" at bounding box center [271, 176] width 180 height 12
click at [123, 14] on input "nMyv2lDqM1YLVLMcGbWtYGKz" at bounding box center [161, 17] width 247 height 13
paste input "xhFmhflQFPFuhisOM6IrdMWV"
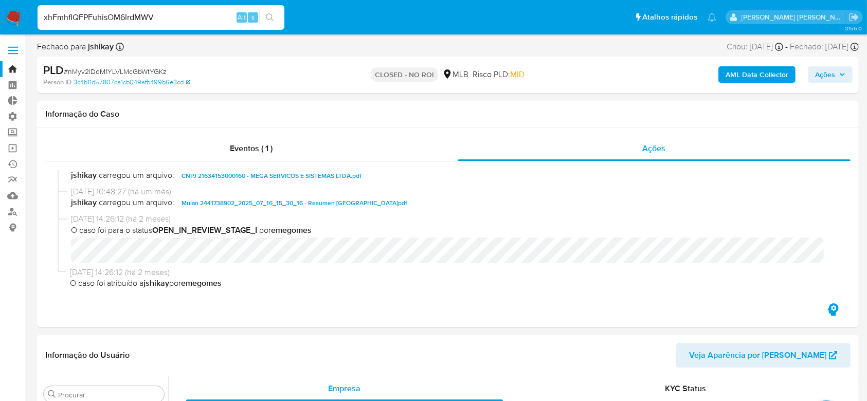
type input "xhFmhflQFPFuhisOM6IrdMWV"
click at [274, 11] on button "search-icon" at bounding box center [269, 17] width 21 height 14
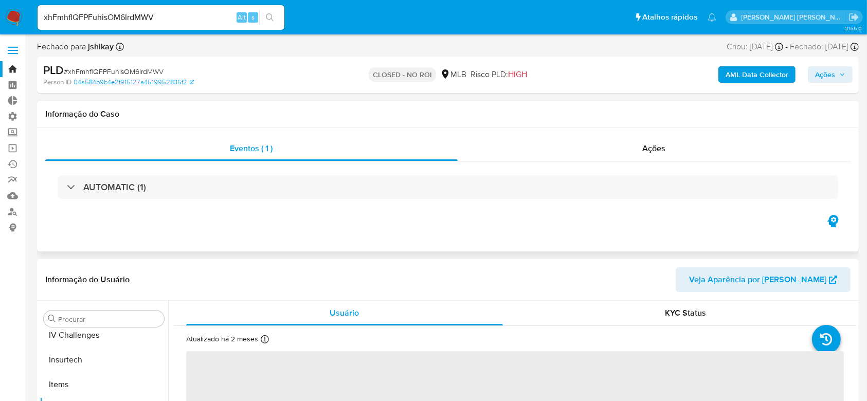
scroll to position [459, 0]
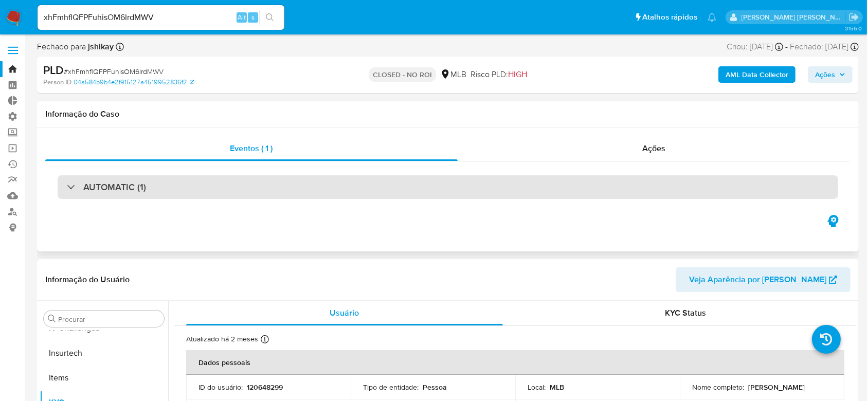
select select "10"
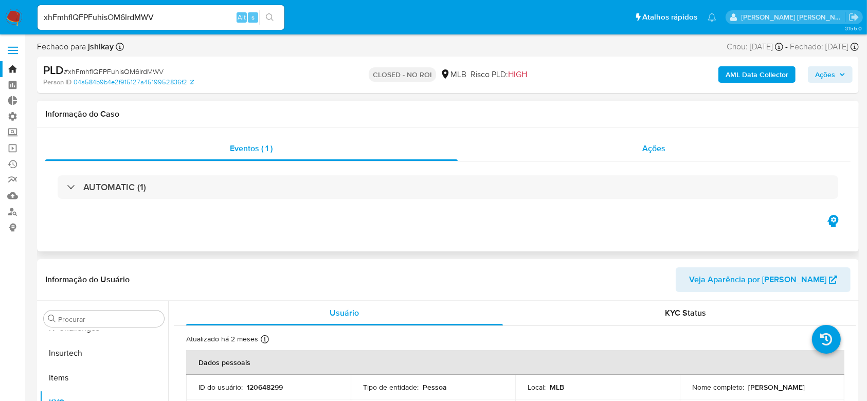
click at [663, 149] on span "Ações" at bounding box center [653, 148] width 23 height 12
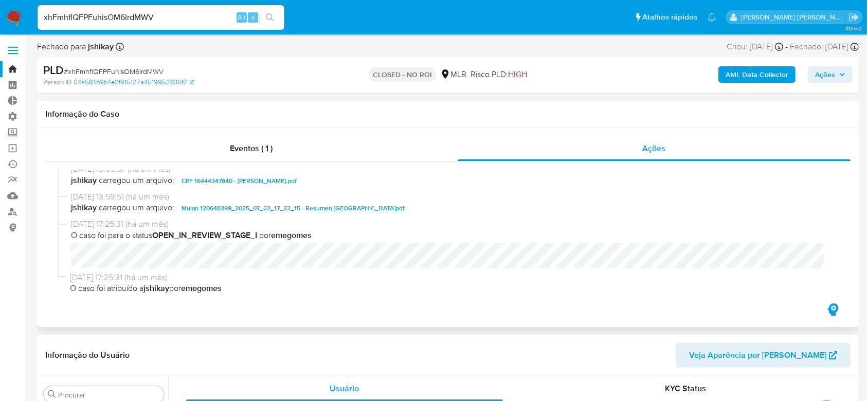
scroll to position [139, 0]
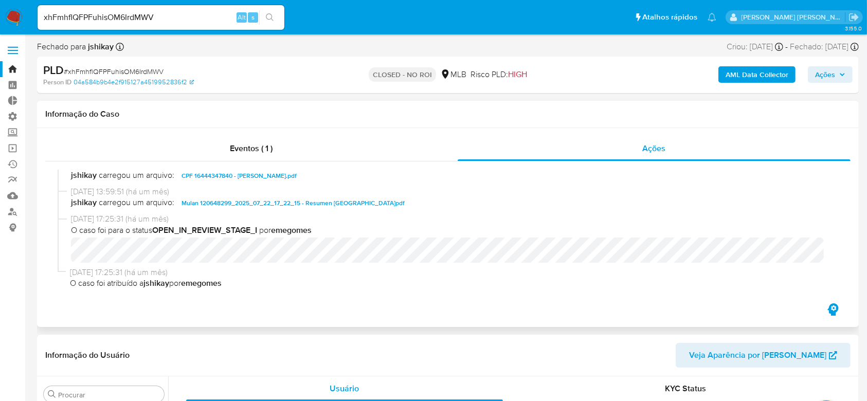
click at [238, 171] on span "CPF 16444347840 - [PERSON_NAME].pdf" at bounding box center [238, 176] width 115 height 12
click at [486, 114] on h1 "Informação do Caso" at bounding box center [447, 114] width 805 height 10
click at [776, 292] on div "[DATE] 17:25:31 (há um mês) O caso foi atribuído a jshikay por emegomes" at bounding box center [448, 280] width 780 height 26
